Goal: Check status: Check status

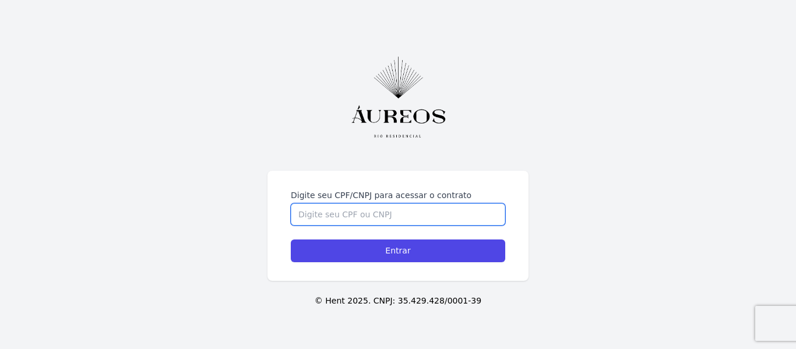
click at [378, 203] on input "Digite seu CPF/CNPJ para acessar o contrato" at bounding box center [398, 214] width 214 height 22
click at [395, 212] on input "Digite seu CPF/CNPJ para acessar o contrato" at bounding box center [398, 214] width 214 height 22
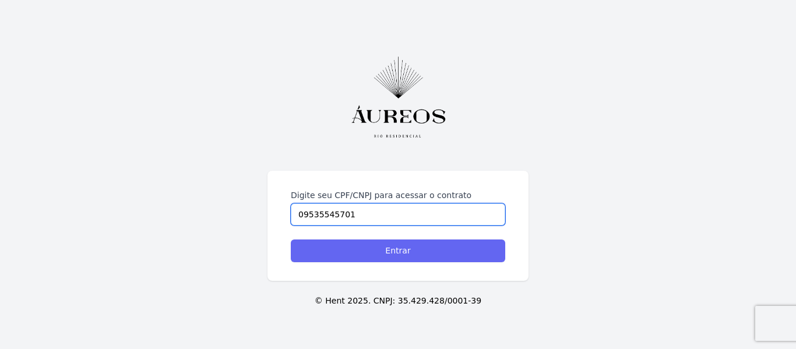
type input "09535545701"
click at [412, 258] on input "Entrar" at bounding box center [398, 250] width 214 height 23
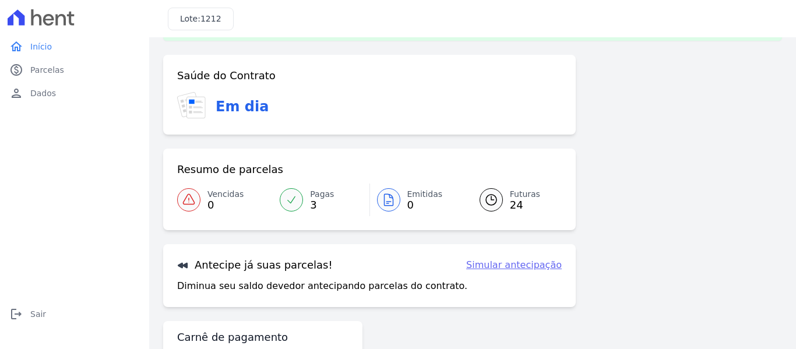
scroll to position [96, 0]
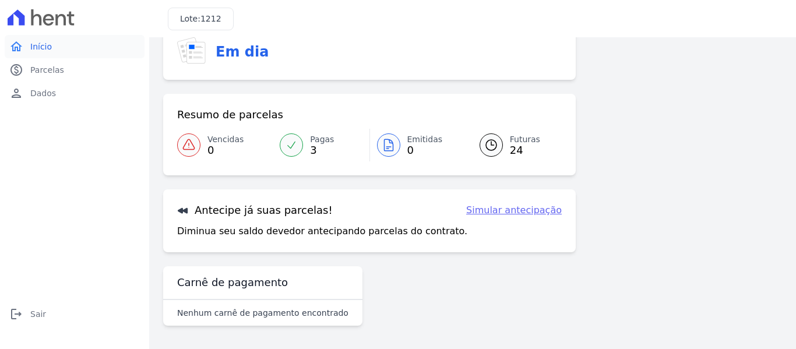
click at [41, 42] on span "Início" at bounding box center [41, 47] width 22 height 12
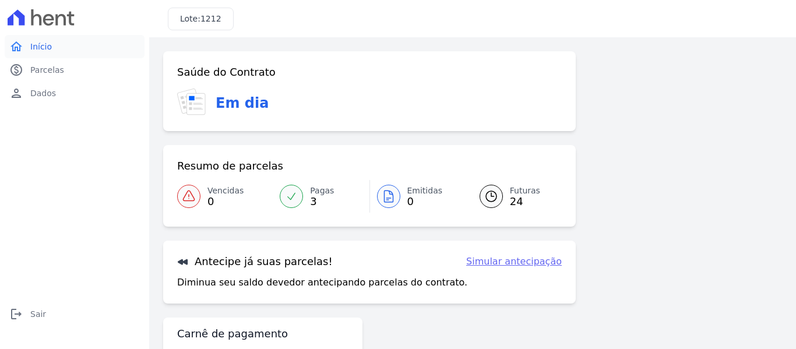
click at [43, 50] on span "Início" at bounding box center [41, 47] width 22 height 12
click at [49, 71] on span "Parcelas" at bounding box center [47, 70] width 34 height 12
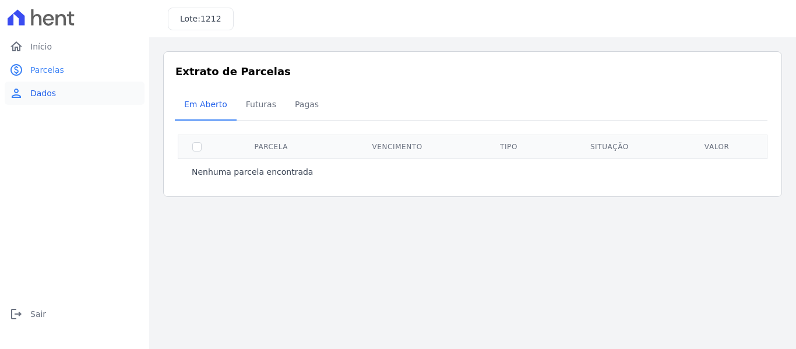
click at [44, 98] on span "Dados" at bounding box center [43, 93] width 26 height 12
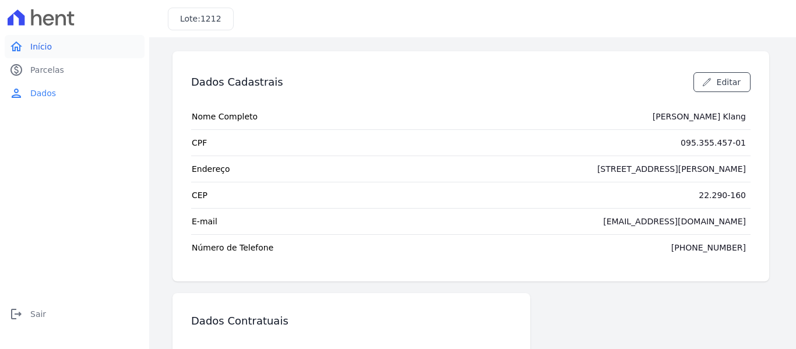
click at [39, 51] on span "Início" at bounding box center [41, 47] width 22 height 12
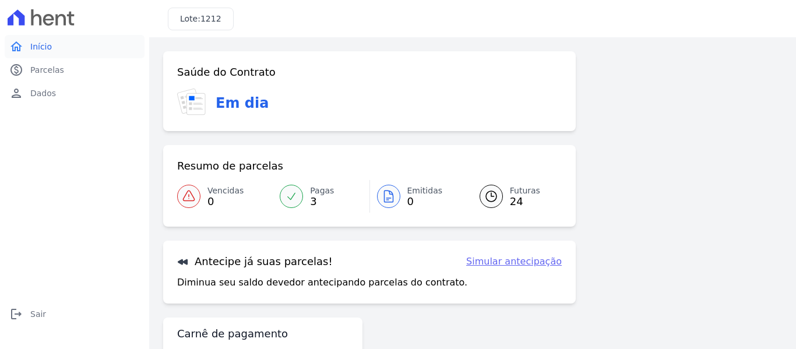
click at [45, 48] on span "Início" at bounding box center [41, 47] width 22 height 12
click at [72, 53] on link "home Início" at bounding box center [75, 46] width 140 height 23
